Goal: Navigation & Orientation: Find specific page/section

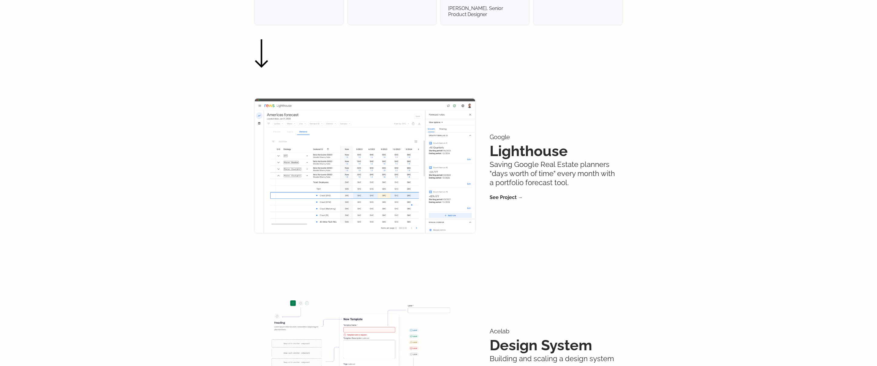
scroll to position [244, 0]
click at [506, 194] on link "See Project →" at bounding box center [505, 197] width 33 height 6
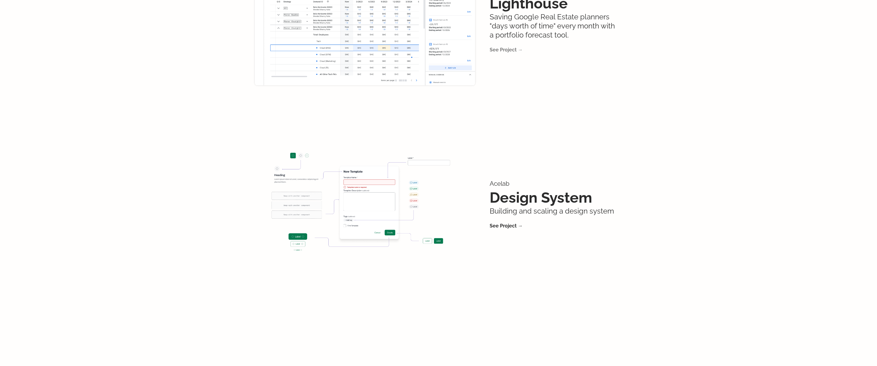
scroll to position [417, 0]
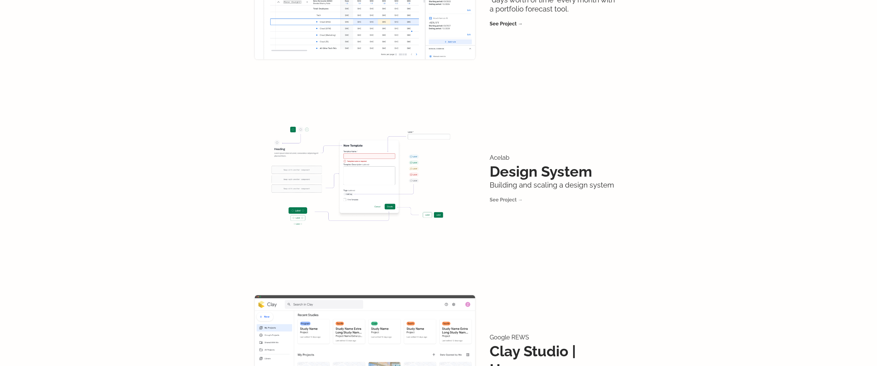
click at [503, 197] on link "See Project →" at bounding box center [505, 200] width 33 height 6
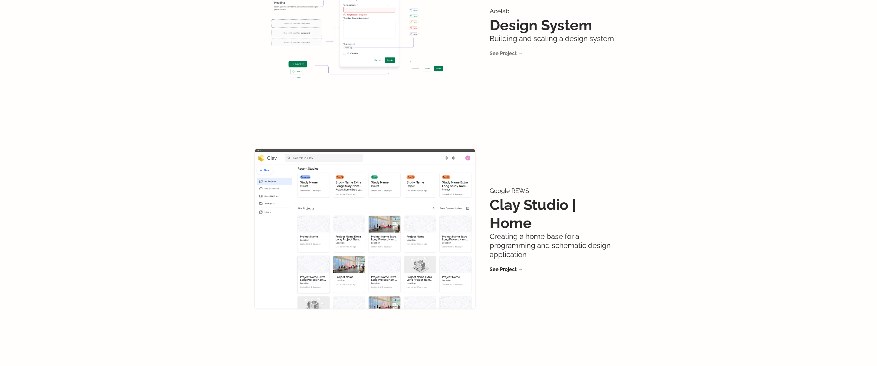
scroll to position [591, 0]
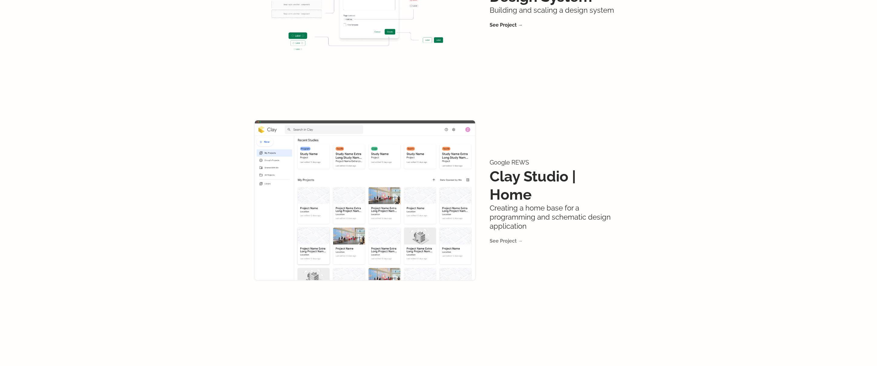
click at [502, 238] on link "See Project →" at bounding box center [505, 241] width 33 height 6
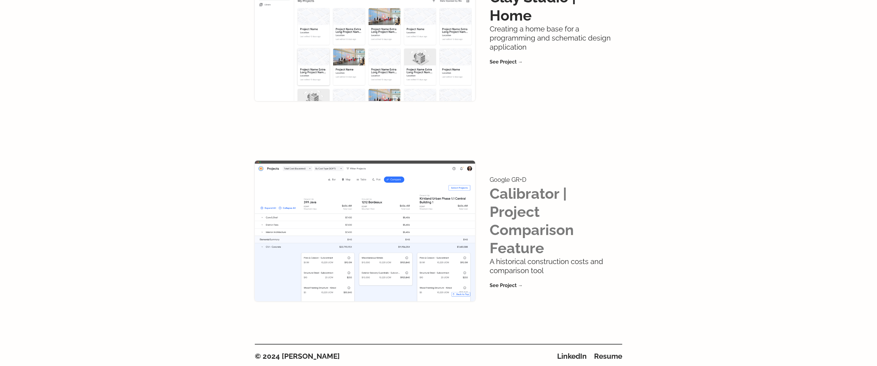
scroll to position [770, 0]
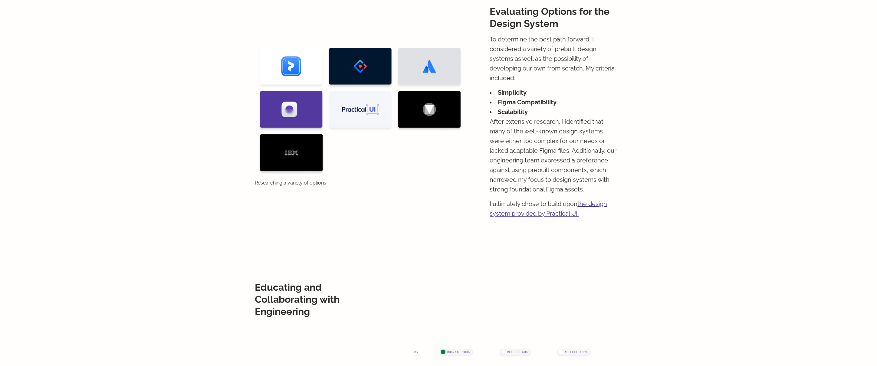
scroll to position [686, 0]
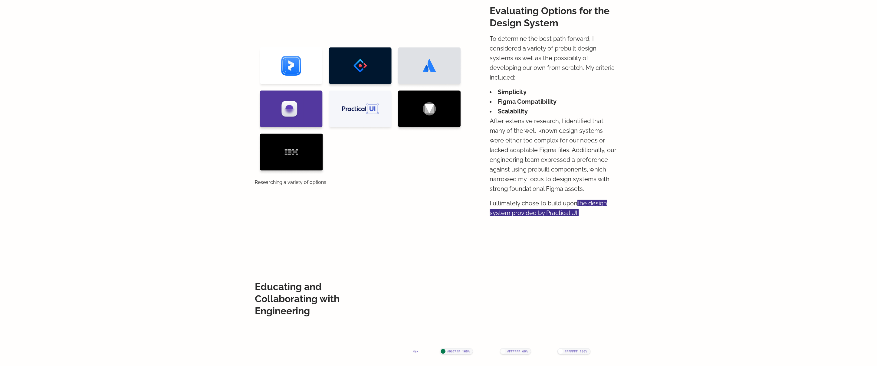
click at [545, 213] on link "the design system provided by Practical UI." at bounding box center [547, 208] width 117 height 17
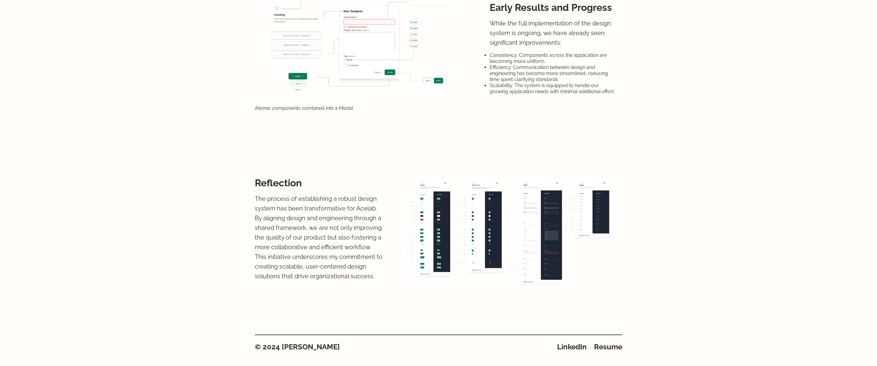
scroll to position [1643, 0]
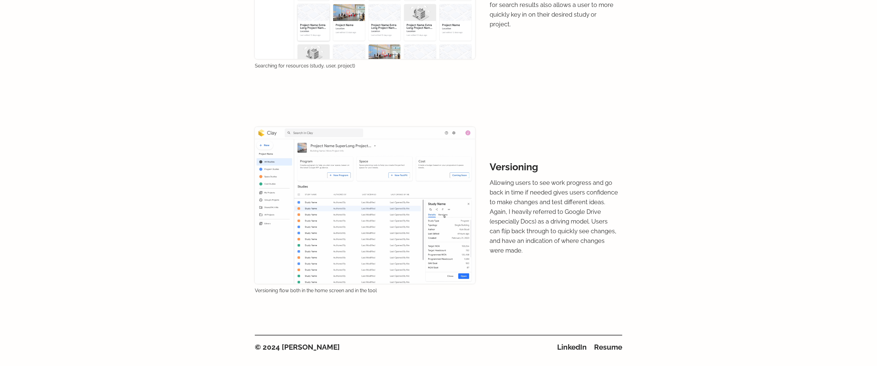
scroll to position [1640, 0]
